Goal: Transaction & Acquisition: Subscribe to service/newsletter

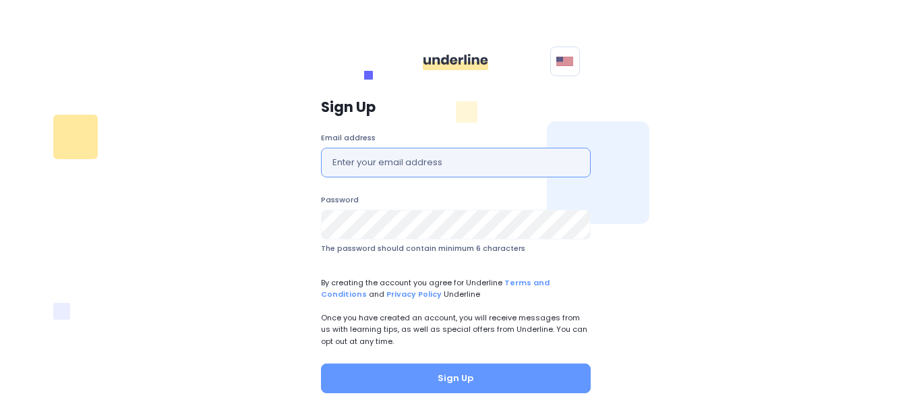
click at [421, 156] on input "text" at bounding box center [456, 163] width 270 height 30
type input "[EMAIL_ADDRESS][DOMAIN_NAME]"
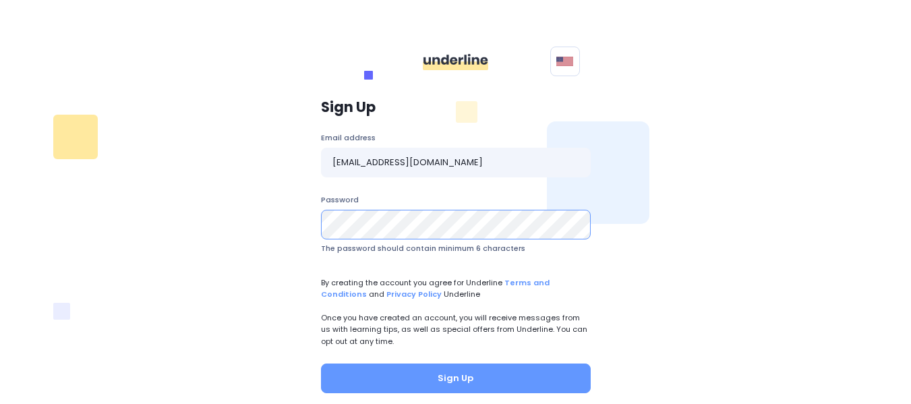
click at [321, 363] on button "Sign Up" at bounding box center [456, 378] width 270 height 30
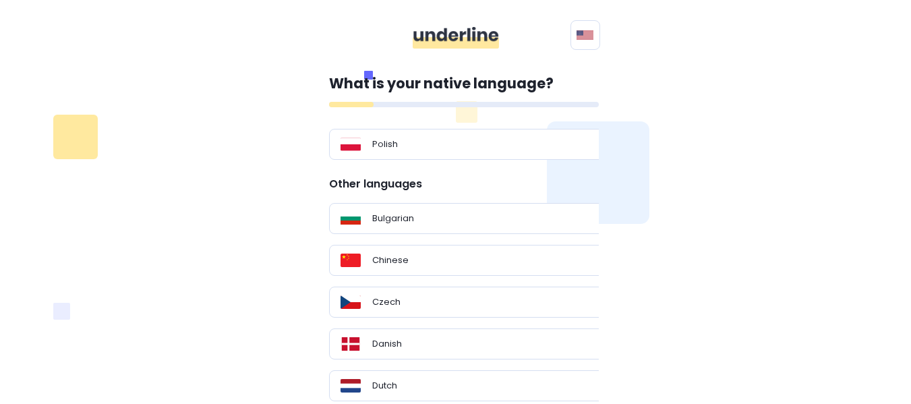
click at [752, 168] on div "What is your native language? Polish Other languages Bulgarian Chinese Czech Da…" at bounding box center [455, 264] width 793 height 415
click at [456, 152] on div "Polish" at bounding box center [469, 144] width 280 height 31
click at [460, 144] on div "Polish" at bounding box center [468, 144] width 257 height 13
click at [466, 264] on div "Chinese" at bounding box center [468, 259] width 257 height 13
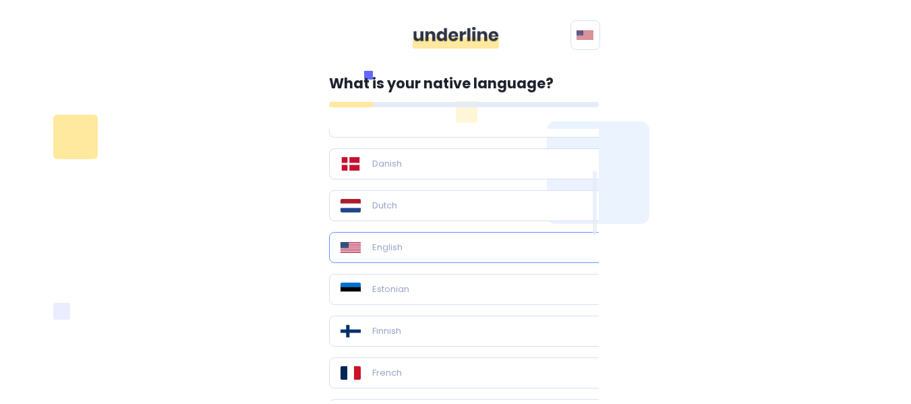
click at [469, 249] on div "English" at bounding box center [468, 247] width 257 height 13
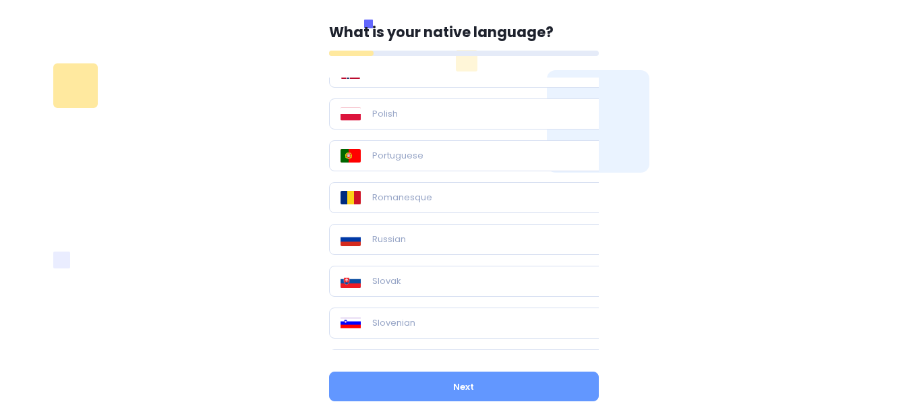
scroll to position [92, 0]
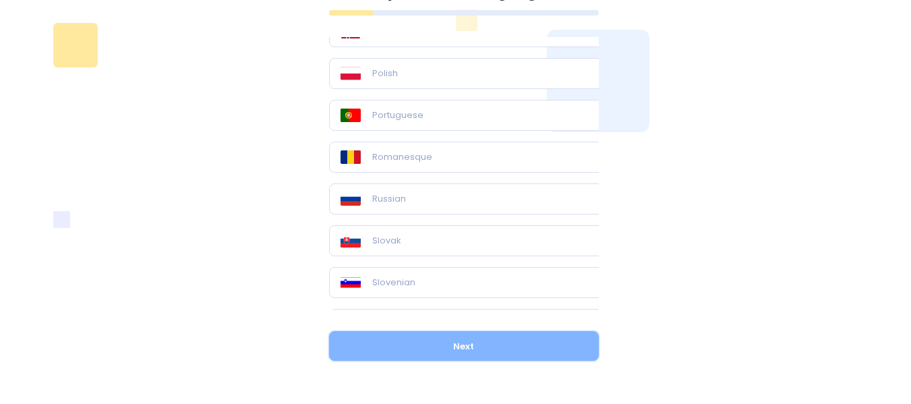
click at [435, 357] on button "Next" at bounding box center [464, 346] width 270 height 30
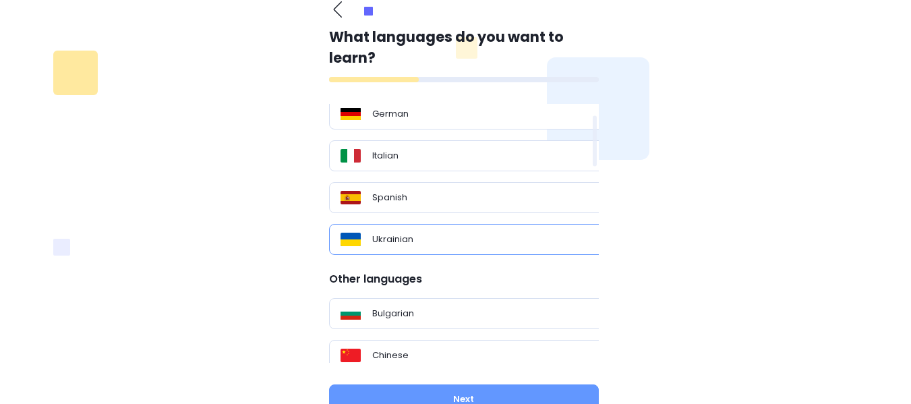
scroll to position [90, 0]
click at [460, 196] on div "Spanish" at bounding box center [468, 196] width 257 height 13
click at [510, 237] on div "Ukrainian" at bounding box center [468, 238] width 257 height 13
click at [534, 232] on div "Ukrainian" at bounding box center [468, 238] width 257 height 13
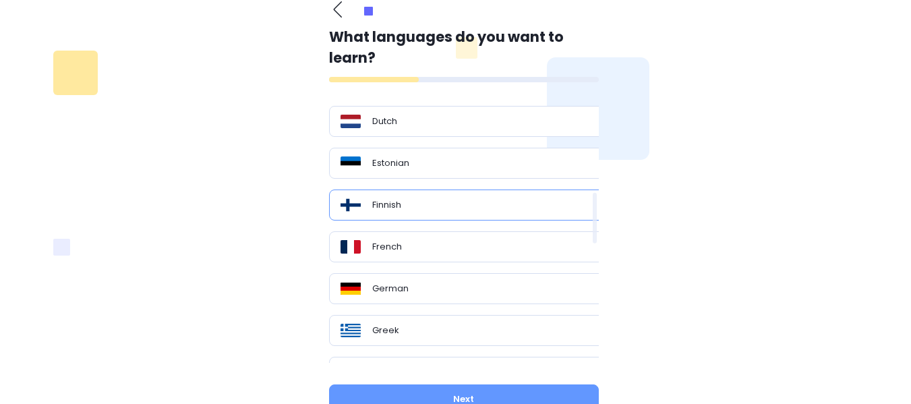
scroll to position [472, 0]
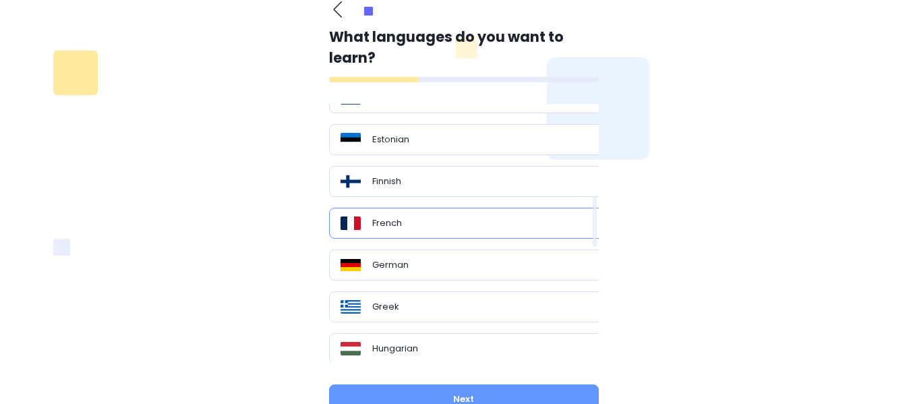
click at [475, 229] on div "French" at bounding box center [468, 222] width 257 height 13
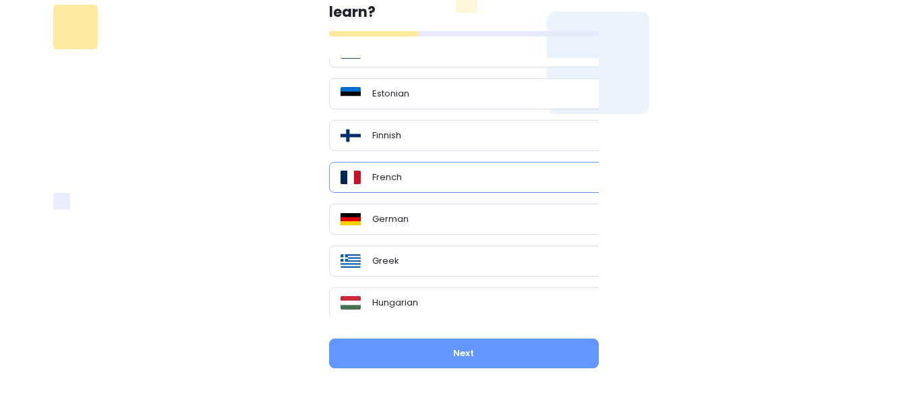
scroll to position [117, 0]
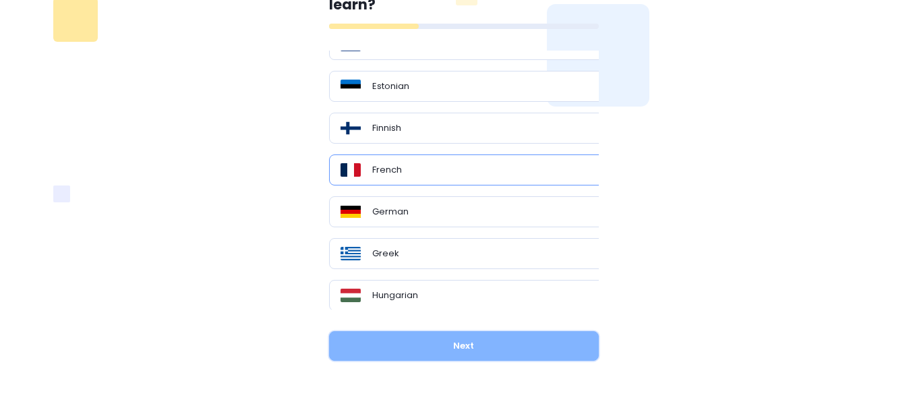
click at [547, 350] on button "Next" at bounding box center [464, 346] width 270 height 30
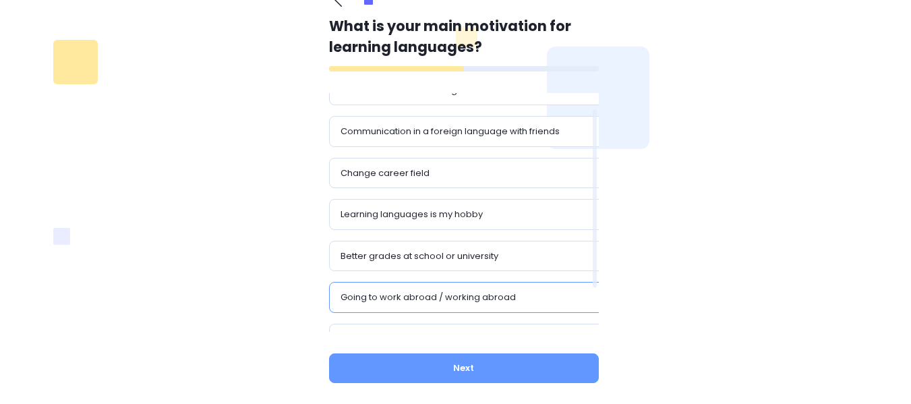
scroll to position [22, 0]
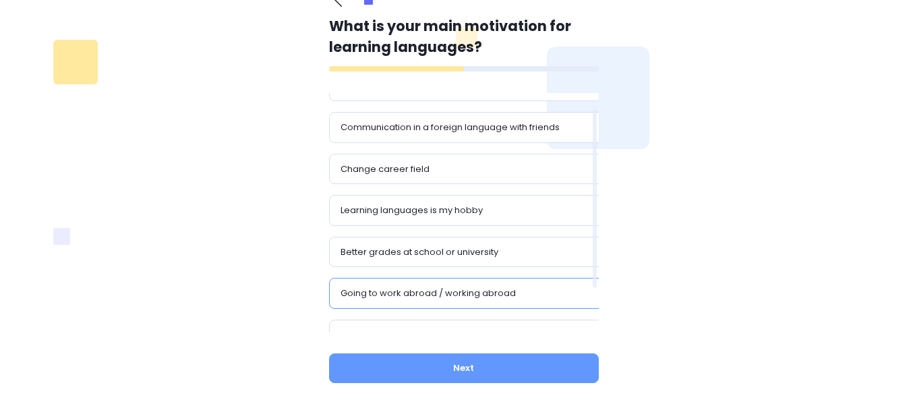
click at [497, 291] on p "Going to work abroad / working abroad" at bounding box center [427, 293] width 175 height 13
click at [454, 213] on p "Learning languages is my hobby" at bounding box center [411, 210] width 142 height 13
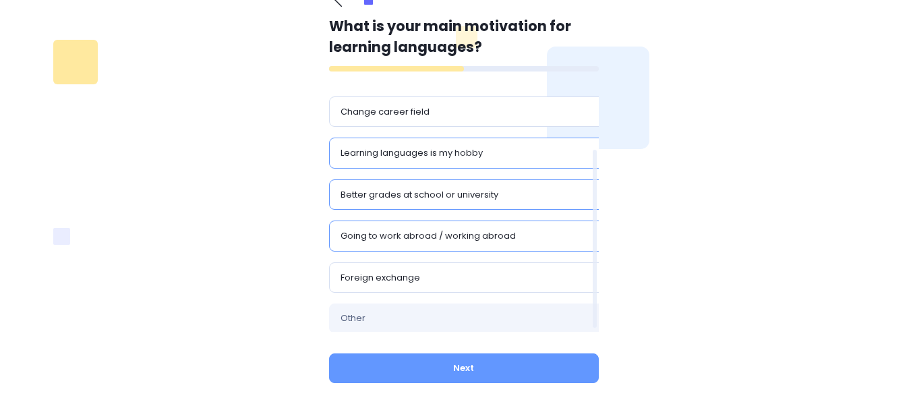
scroll to position [81, 0]
click at [533, 276] on div "Foreign exchange" at bounding box center [468, 276] width 257 height 13
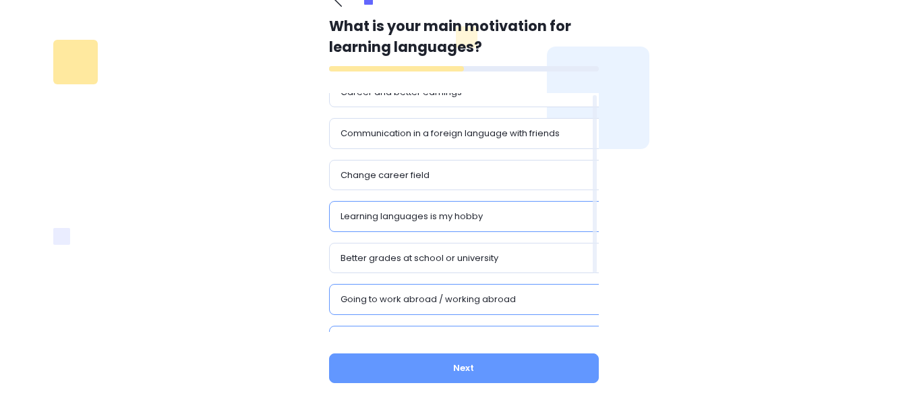
scroll to position [0, 0]
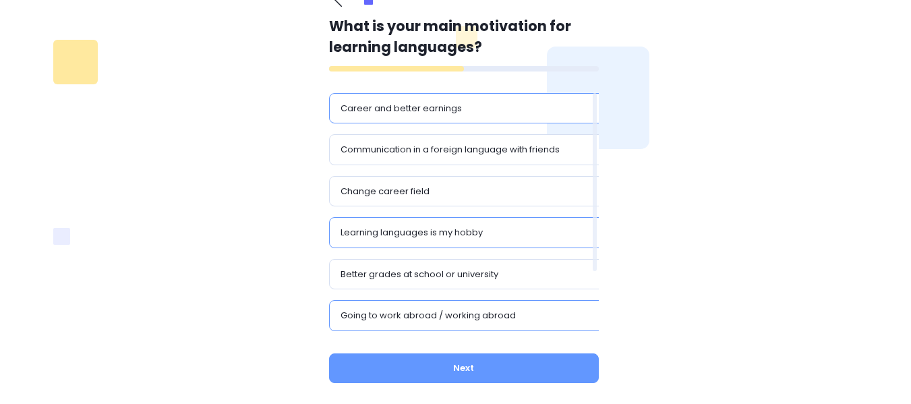
click at [515, 109] on div "Career and better earnings" at bounding box center [468, 108] width 257 height 13
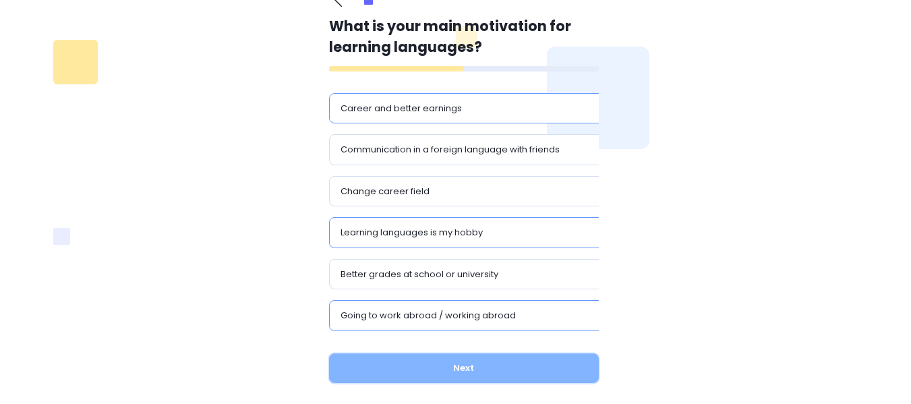
click at [483, 357] on button "Next" at bounding box center [464, 368] width 270 height 30
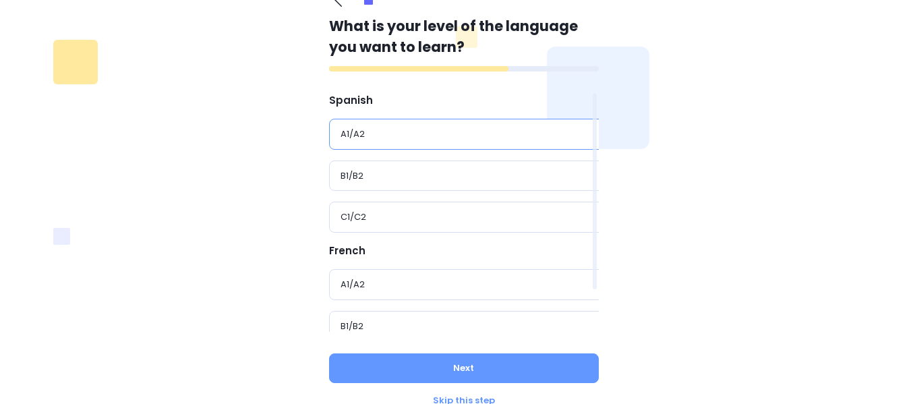
click at [537, 133] on div "A1/A2" at bounding box center [468, 133] width 257 height 13
click at [497, 279] on div "A1/A2" at bounding box center [468, 284] width 257 height 13
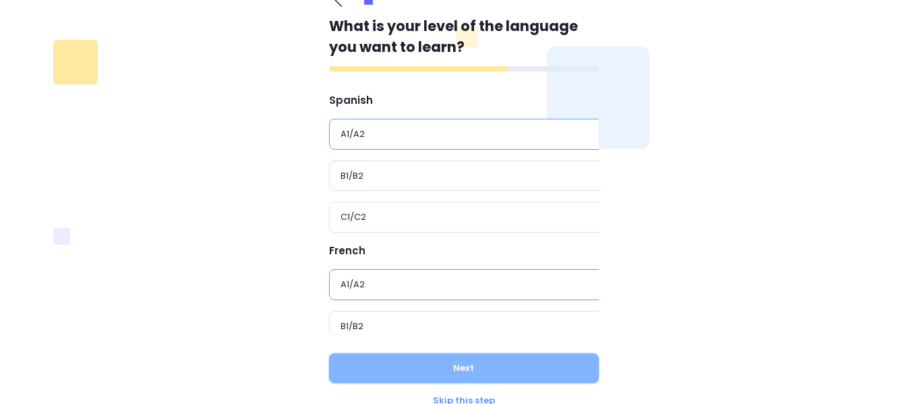
click at [497, 363] on button "Next" at bounding box center [464, 368] width 270 height 30
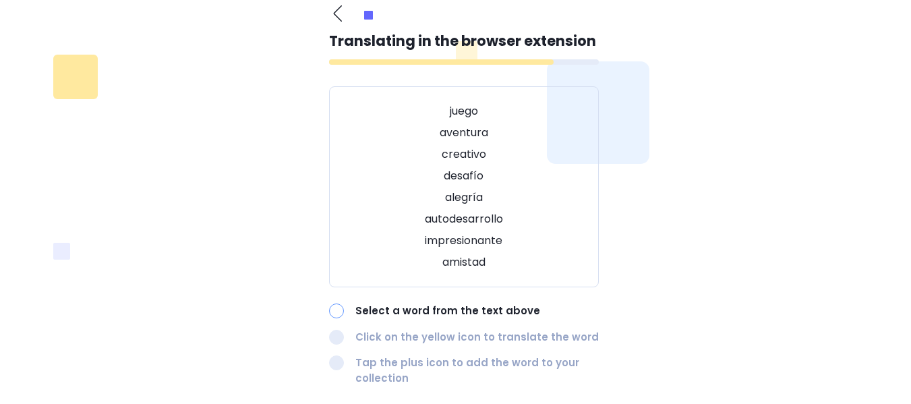
scroll to position [52, 0]
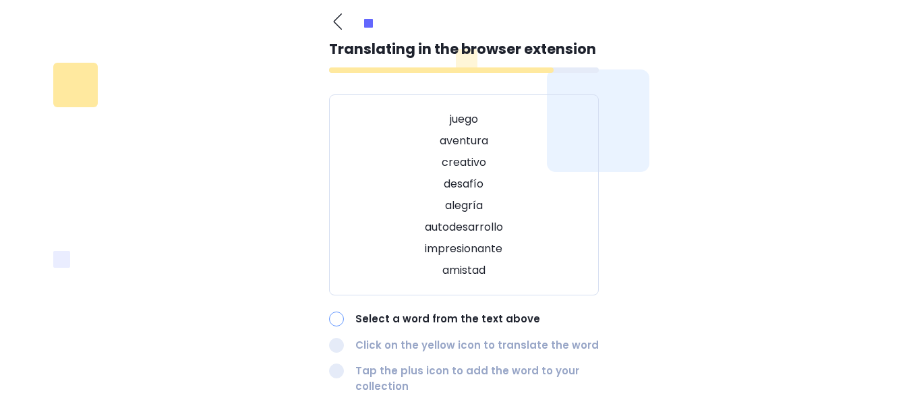
click at [463, 112] on p "juego" at bounding box center [464, 119] width 236 height 16
click at [462, 119] on p "juego" at bounding box center [464, 119] width 236 height 16
click at [332, 319] on div at bounding box center [336, 318] width 15 height 15
drag, startPoint x: 336, startPoint y: 320, endPoint x: 352, endPoint y: 308, distance: 19.8
click at [336, 320] on div at bounding box center [336, 318] width 15 height 15
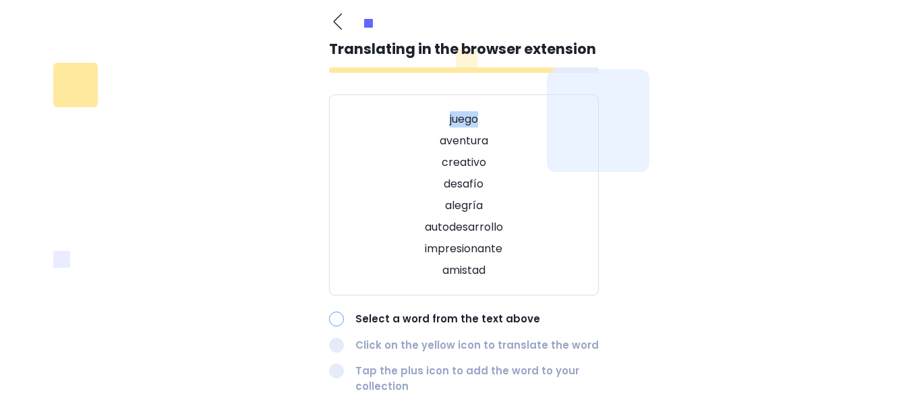
drag, startPoint x: 452, startPoint y: 122, endPoint x: 495, endPoint y: 119, distance: 42.6
click at [495, 119] on p "juego" at bounding box center [464, 119] width 236 height 16
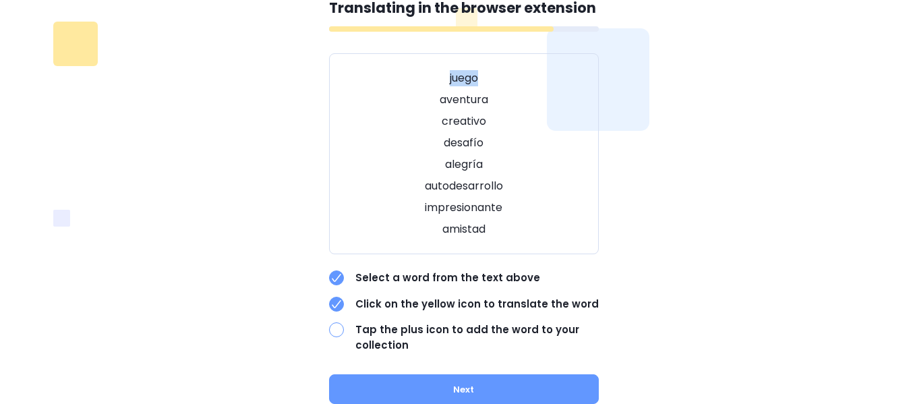
scroll to position [97, 0]
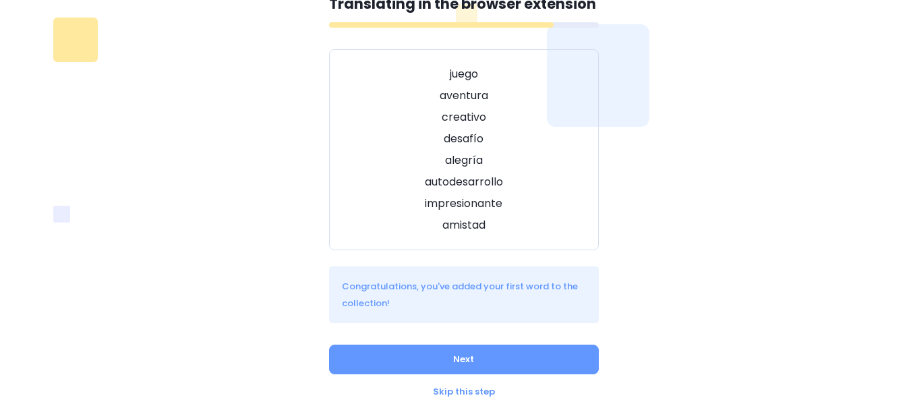
click at [483, 218] on p "amistad" at bounding box center [464, 225] width 236 height 16
drag, startPoint x: 444, startPoint y: 163, endPoint x: 509, endPoint y: 160, distance: 65.5
click at [509, 160] on p "alegría" at bounding box center [464, 160] width 236 height 16
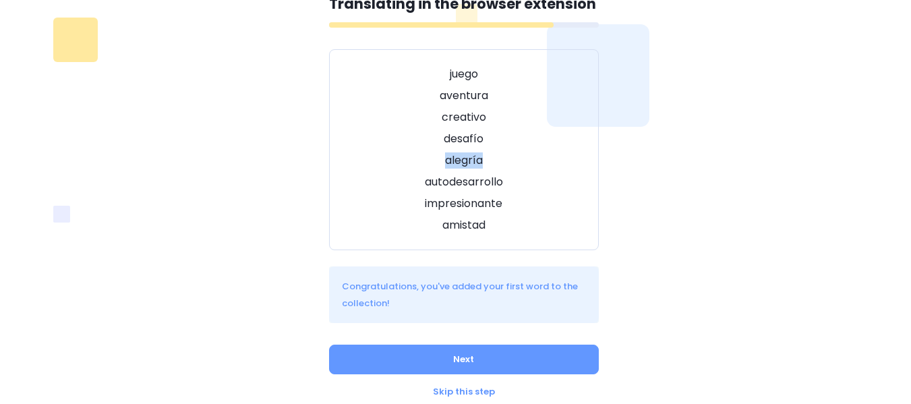
click at [723, 212] on div "What is your native language? Polish Other languages Bulgarian Chinese Czech Da…" at bounding box center [455, 183] width 793 height 447
drag, startPoint x: 452, startPoint y: 134, endPoint x: 527, endPoint y: 138, distance: 74.9
click at [526, 137] on p "desafío" at bounding box center [464, 139] width 236 height 16
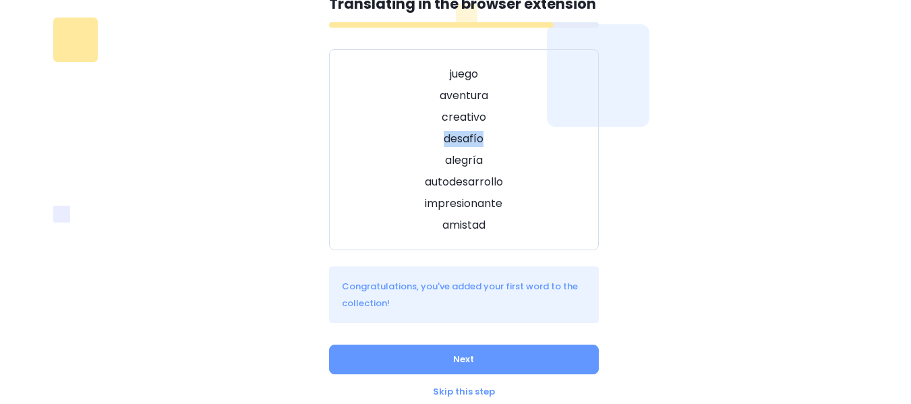
click at [668, 100] on div "What is your native language? Polish Other languages Bulgarian Chinese Czech Da…" at bounding box center [455, 183] width 793 height 447
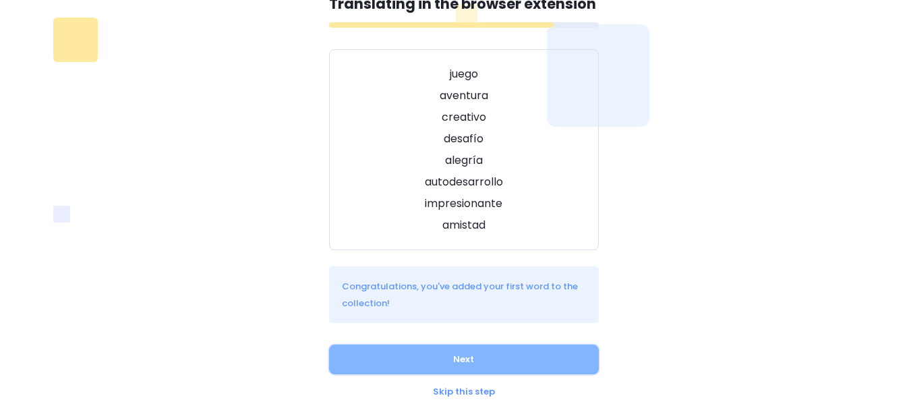
click at [427, 361] on button "Next" at bounding box center [464, 360] width 270 height 30
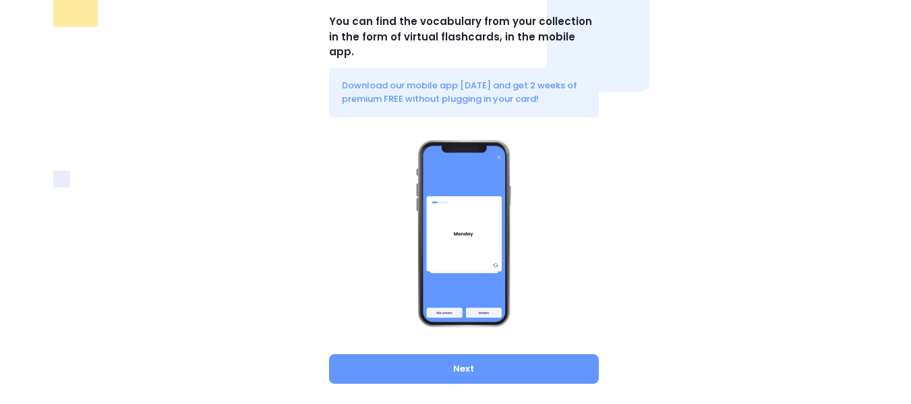
scroll to position [140, 0]
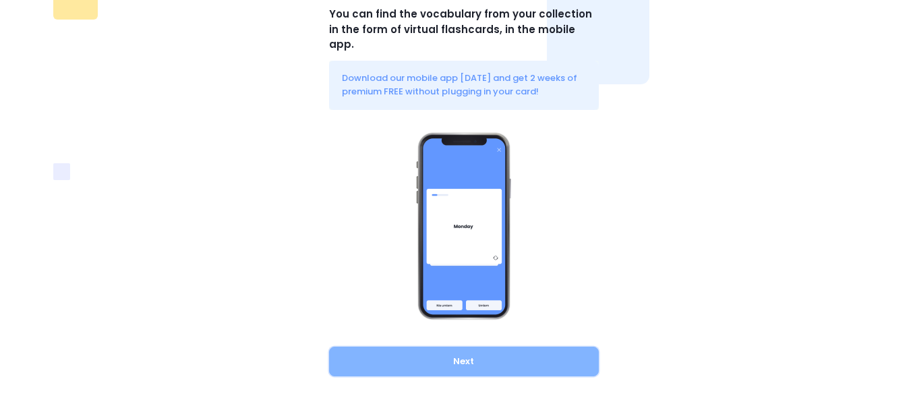
click at [466, 357] on button "Next" at bounding box center [464, 362] width 270 height 30
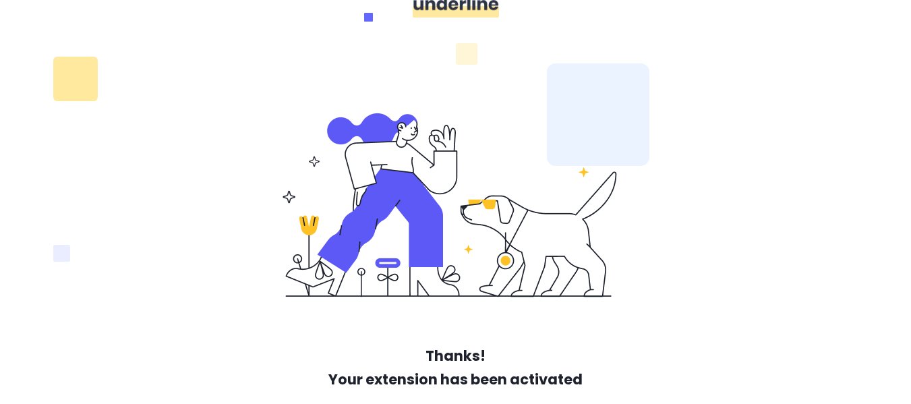
scroll to position [128, 0]
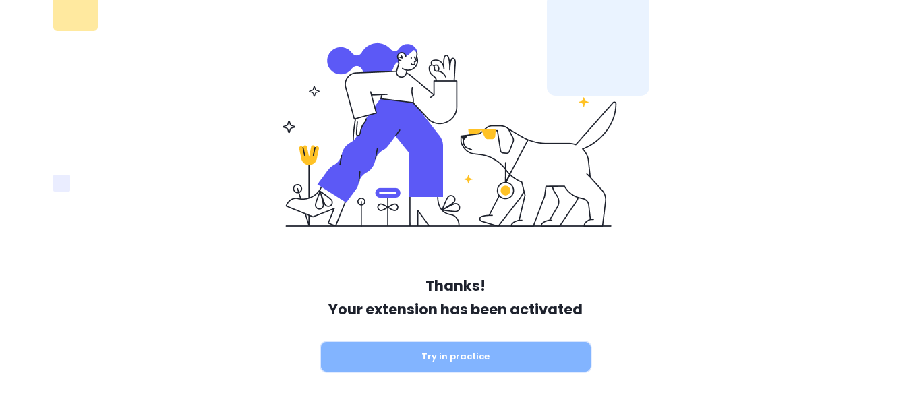
click at [468, 352] on button "Try in practice" at bounding box center [456, 357] width 270 height 30
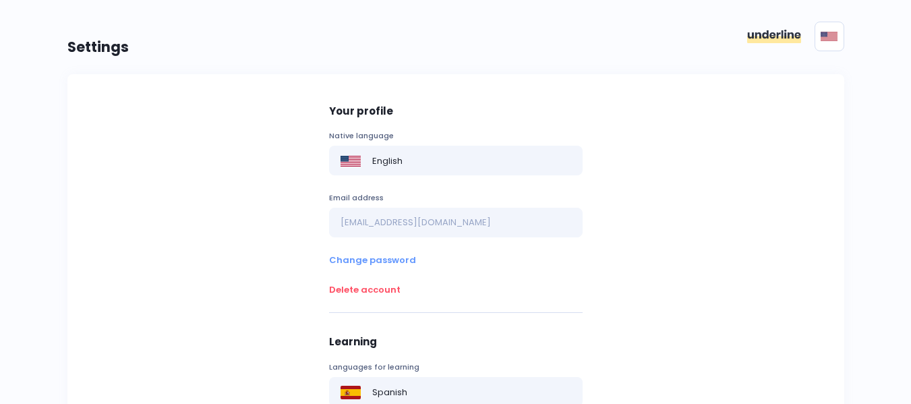
scroll to position [22, 0]
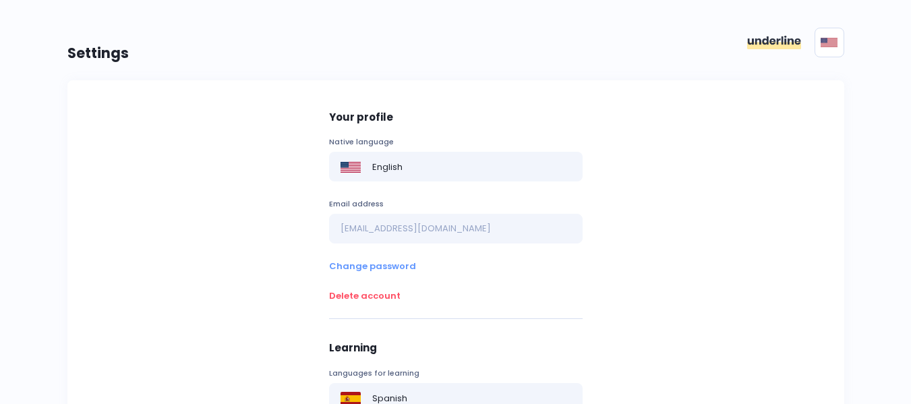
click at [769, 42] on img at bounding box center [774, 42] width 54 height 13
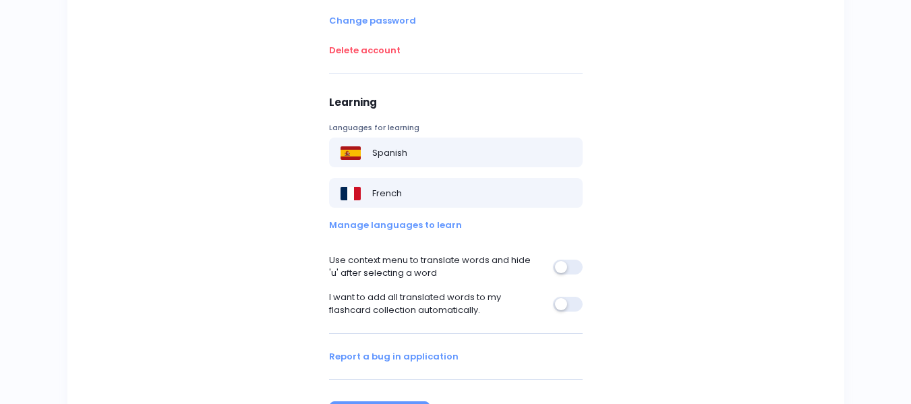
scroll to position [359, 0]
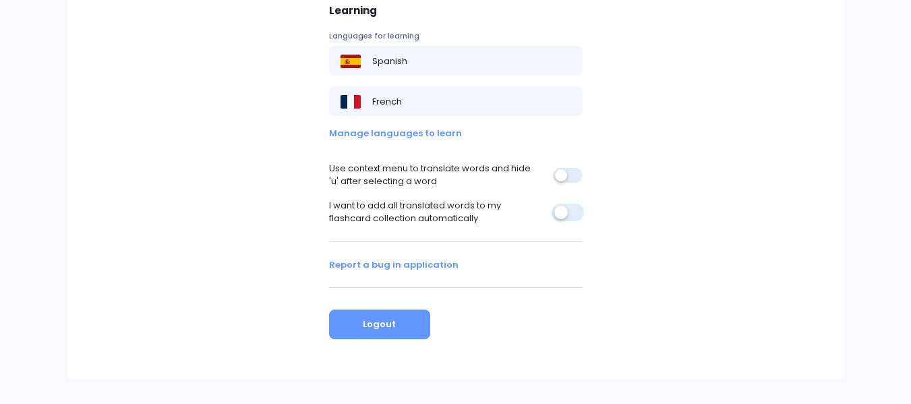
click at [574, 214] on button "button" at bounding box center [568, 212] width 30 height 15
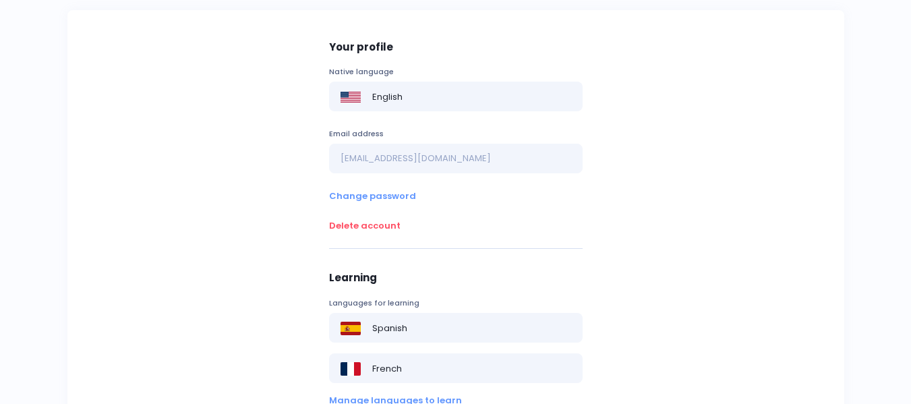
scroll to position [90, 0]
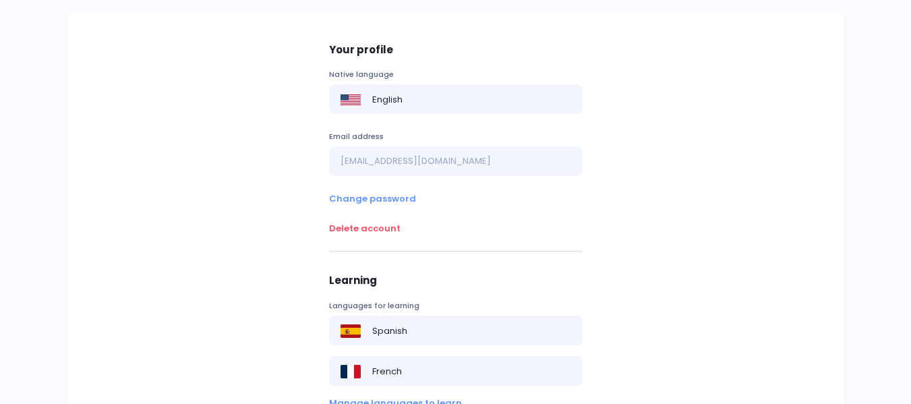
click at [491, 70] on label "Native language" at bounding box center [455, 74] width 253 height 13
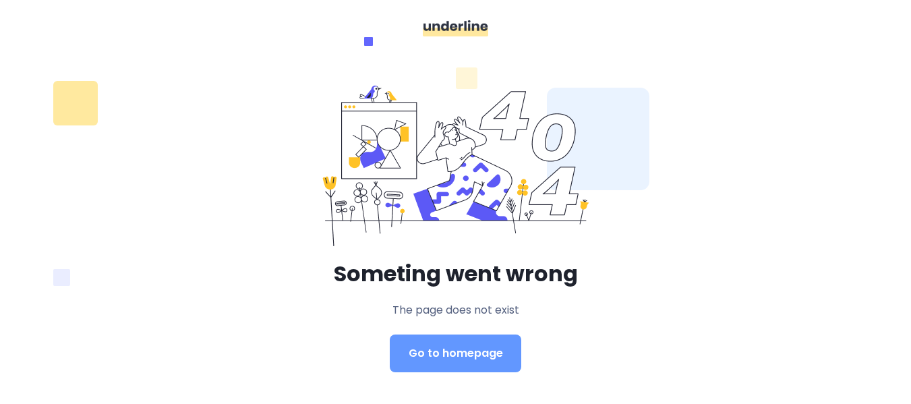
scroll to position [34, 0]
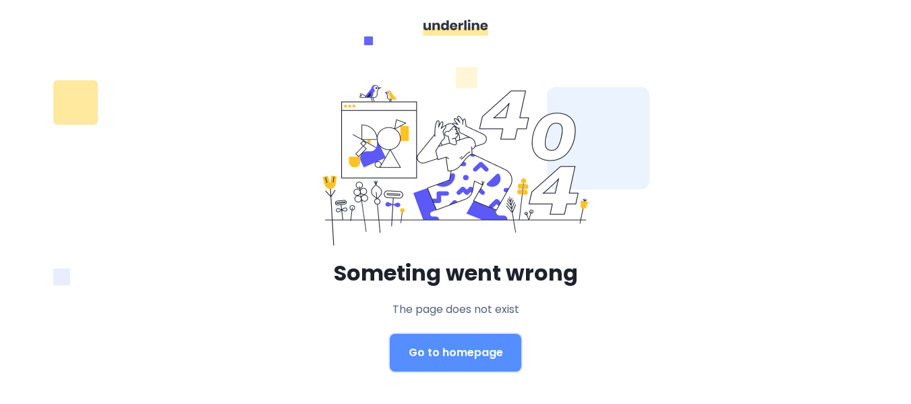
click at [442, 345] on link "Go to homepage" at bounding box center [456, 353] width 132 height 38
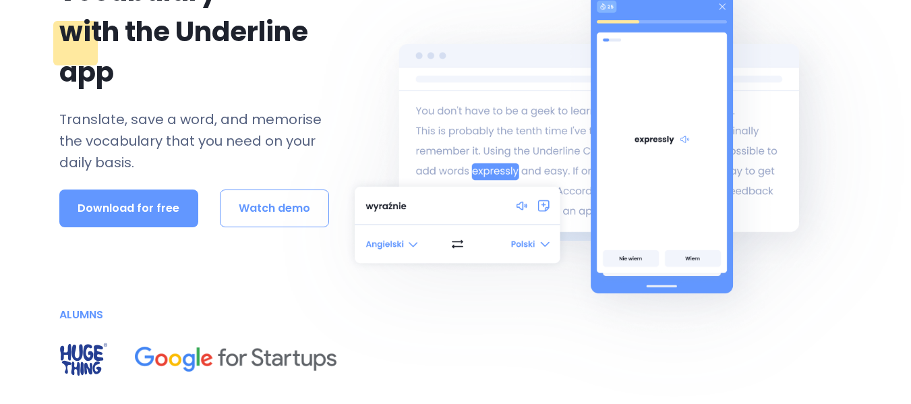
scroll to position [202, 0]
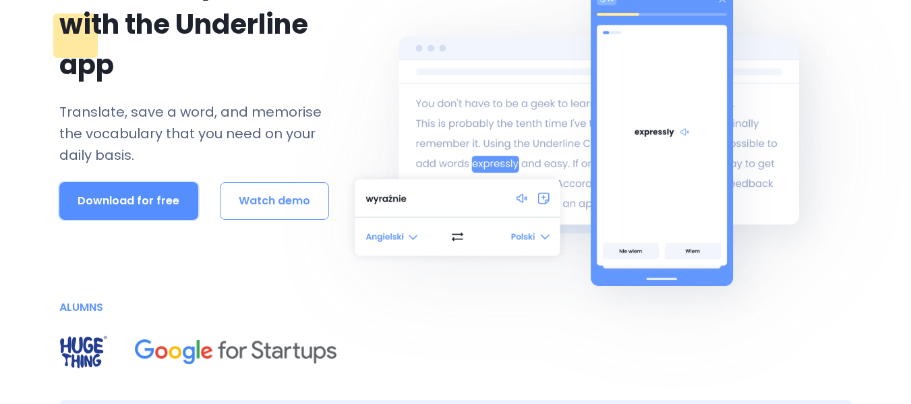
click at [82, 208] on button "Download for free" at bounding box center [129, 201] width 140 height 38
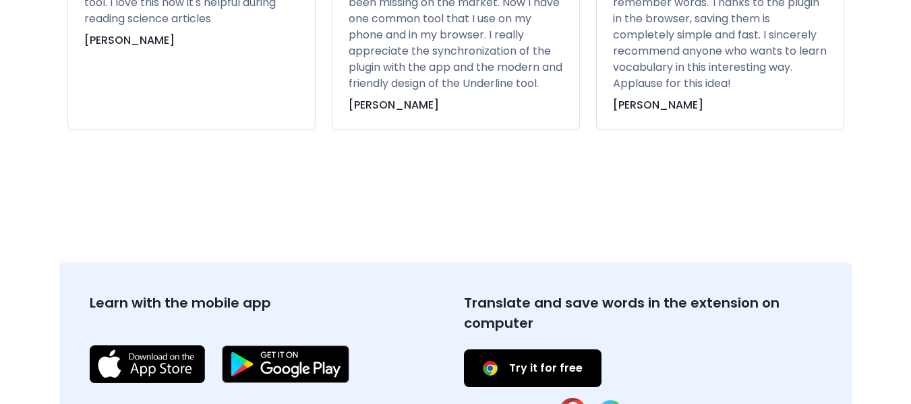
scroll to position [5093, 0]
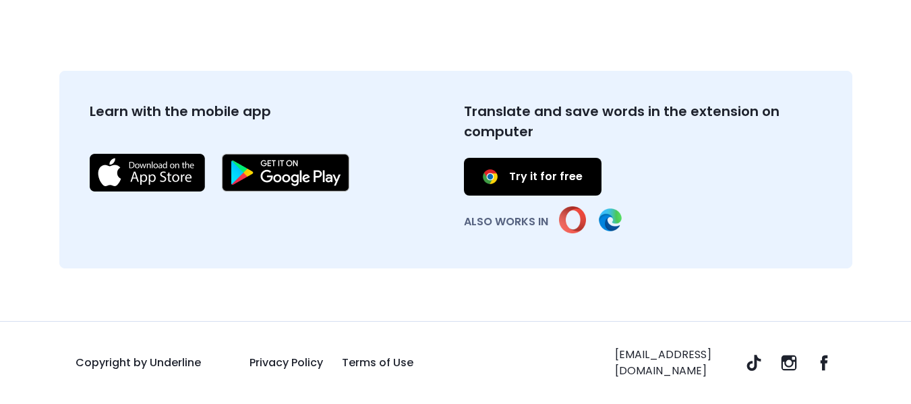
click at [511, 196] on link "Try it for free" at bounding box center [533, 177] width 138 height 38
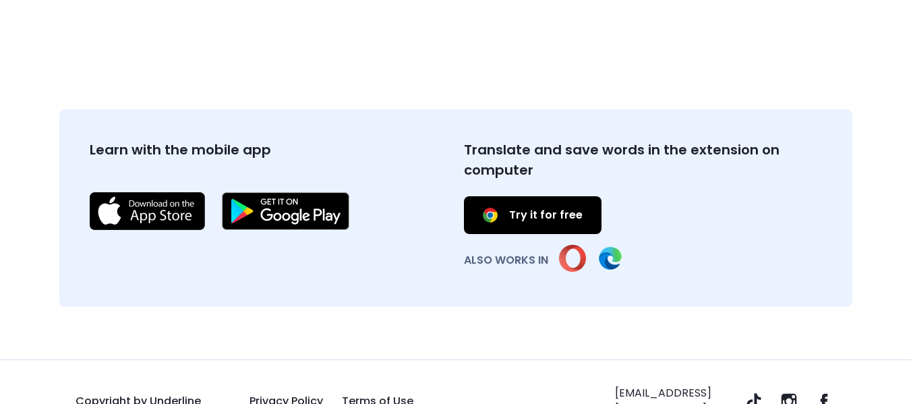
scroll to position [5026, 0]
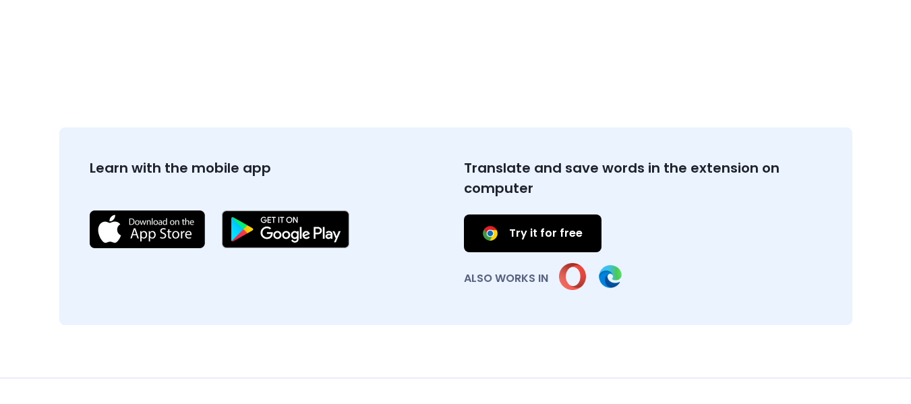
click at [270, 248] on img at bounding box center [285, 229] width 127 height 38
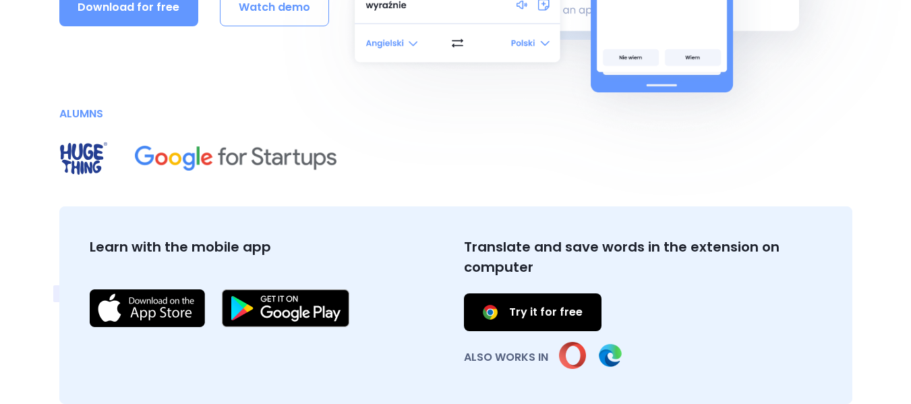
scroll to position [0, 0]
